Goal: Navigation & Orientation: Find specific page/section

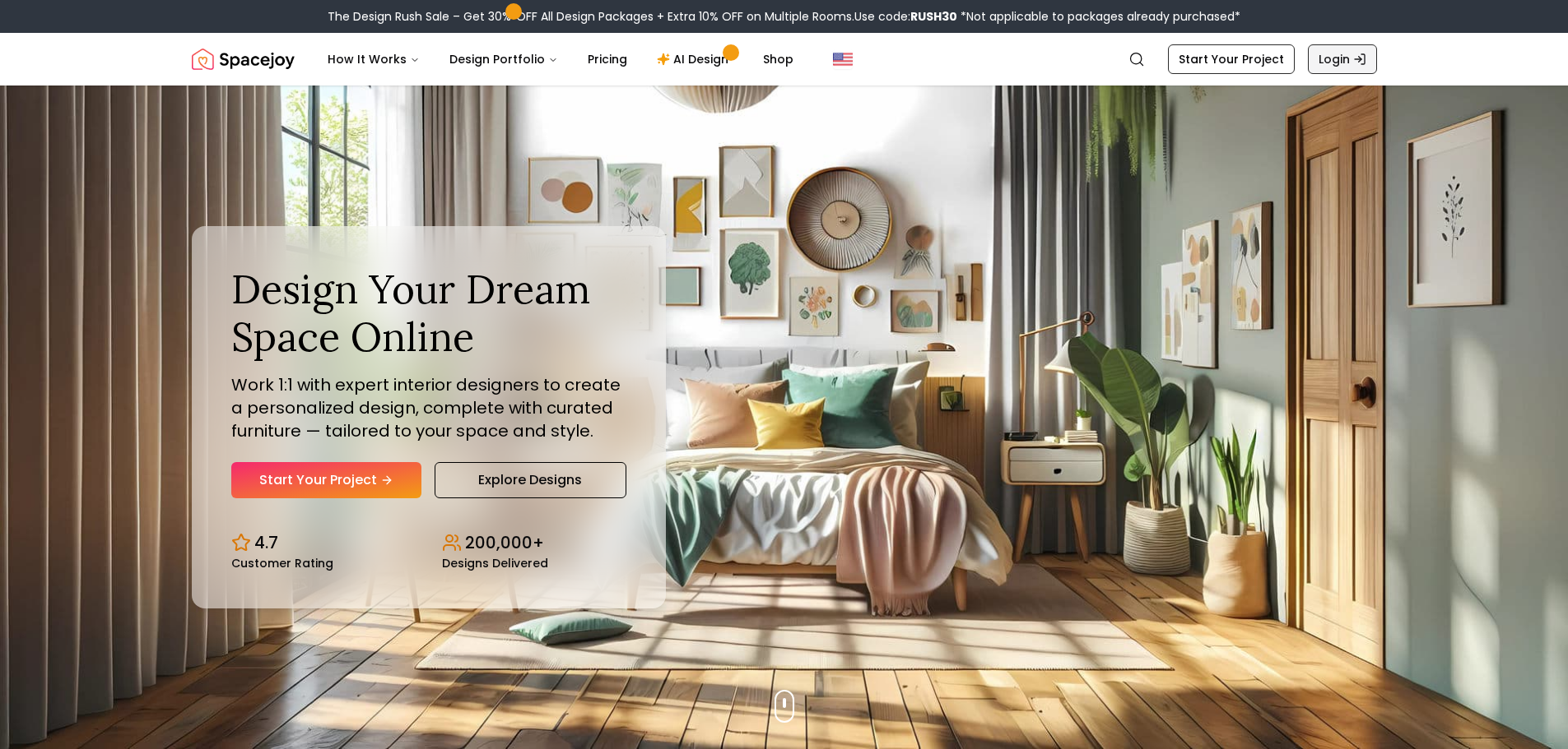
click at [1336, 64] on link "Login" at bounding box center [1342, 59] width 69 height 29
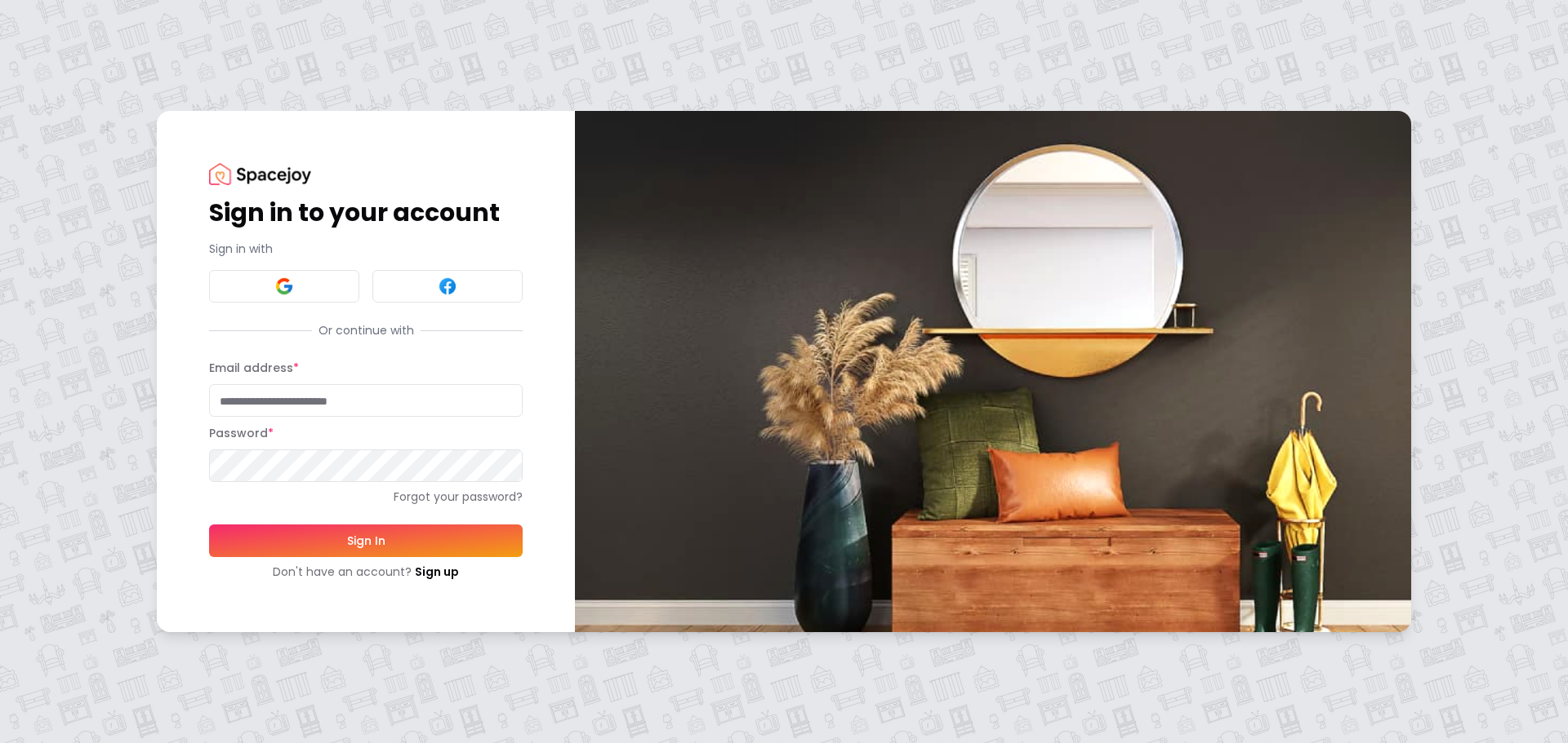
click at [407, 403] on input "Email address *" at bounding box center [365, 401] width 313 height 33
type input "**********"
click at [209, 525] on button "Sign In" at bounding box center [365, 542] width 313 height 33
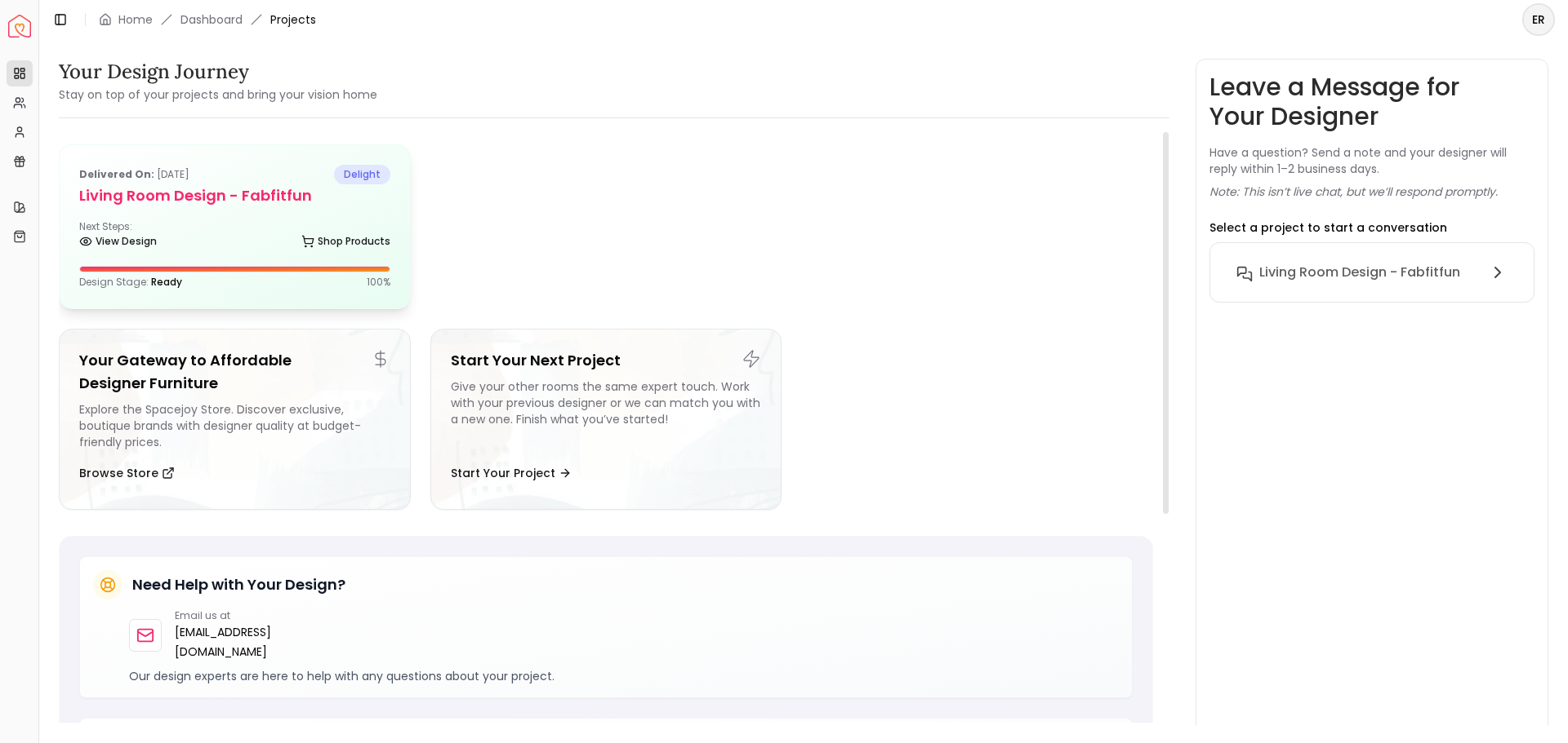
click at [274, 225] on div "Next Steps: View Design Shop Products" at bounding box center [234, 237] width 311 height 33
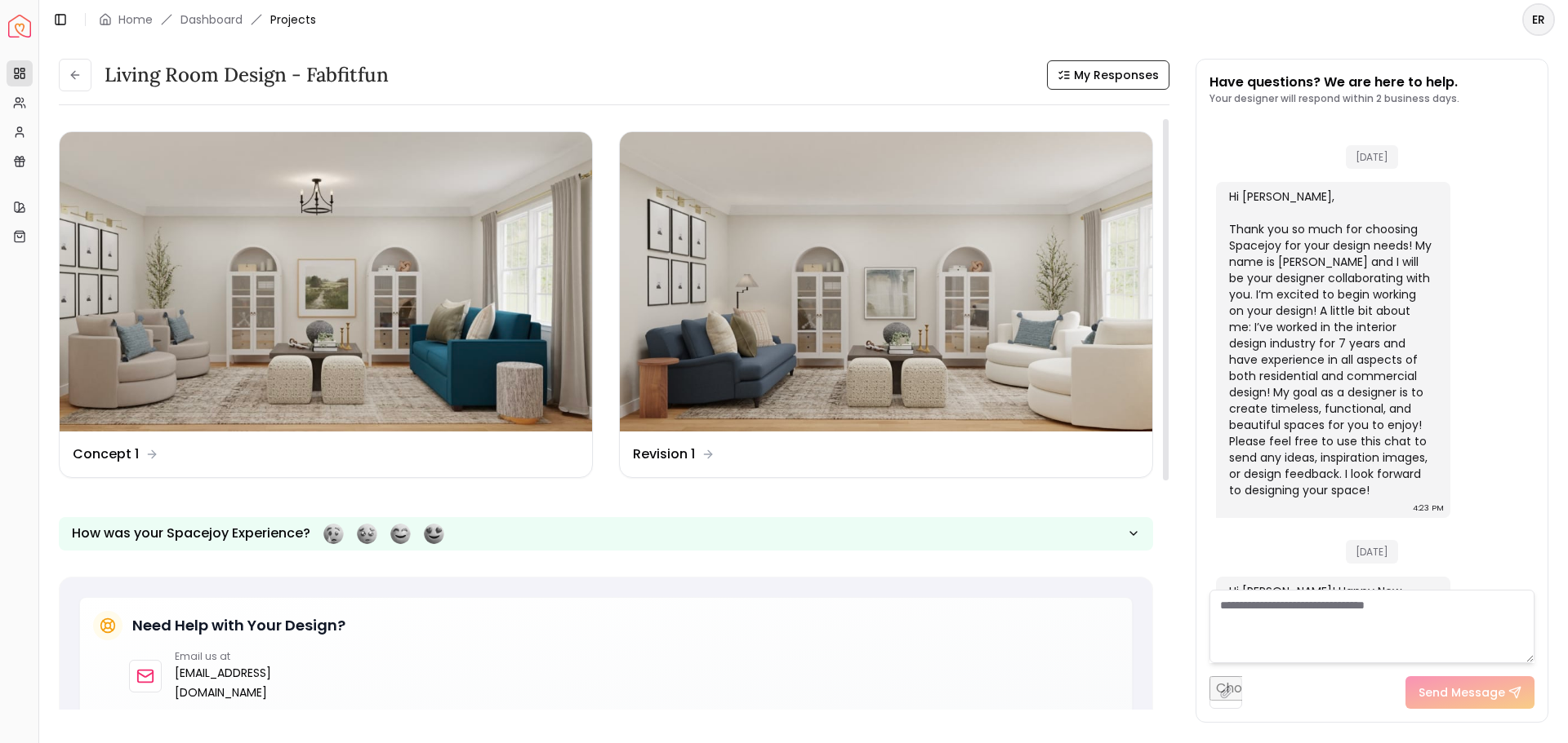
scroll to position [1148, 0]
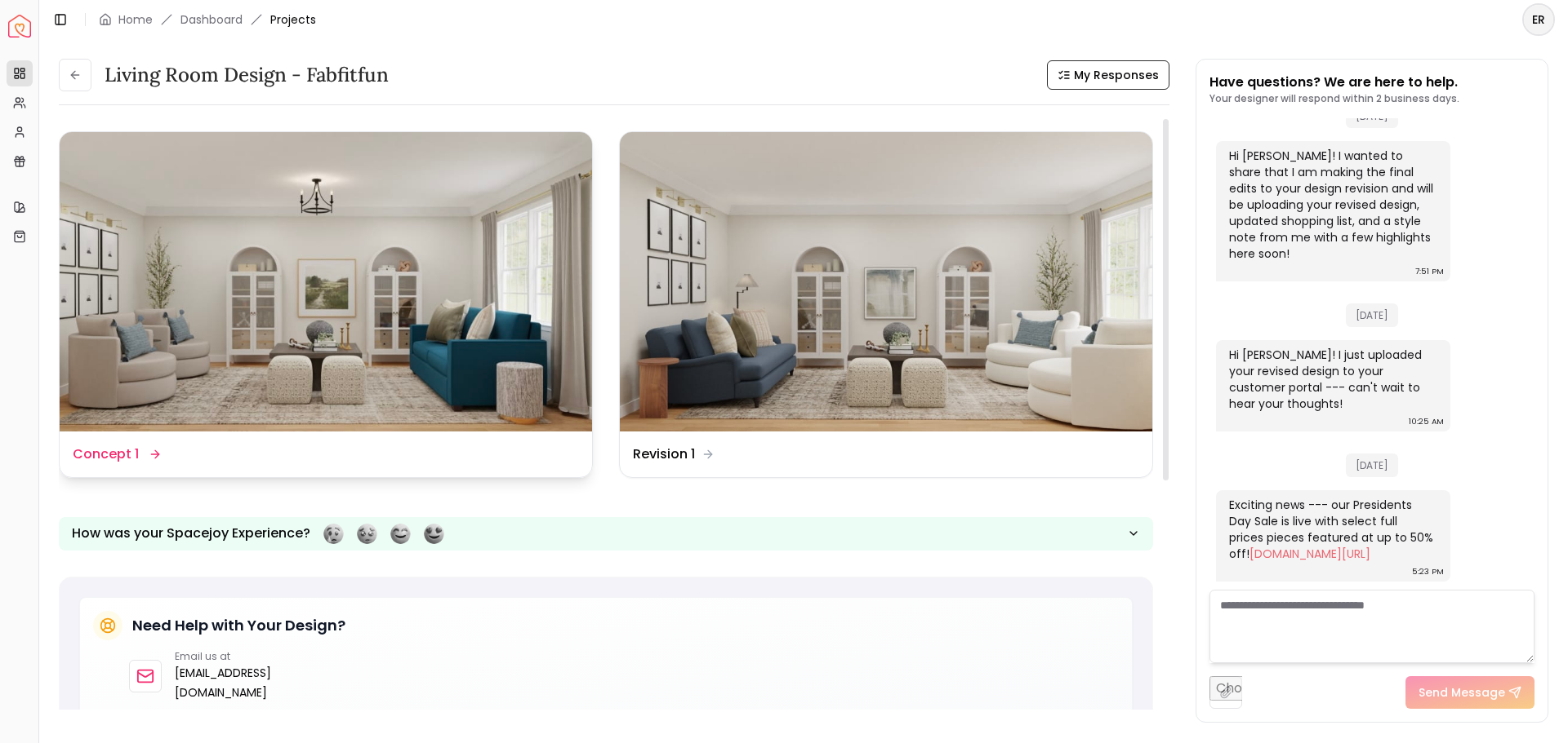
click at [120, 447] on dd "Concept 1" at bounding box center [105, 455] width 67 height 19
